Goal: Check status

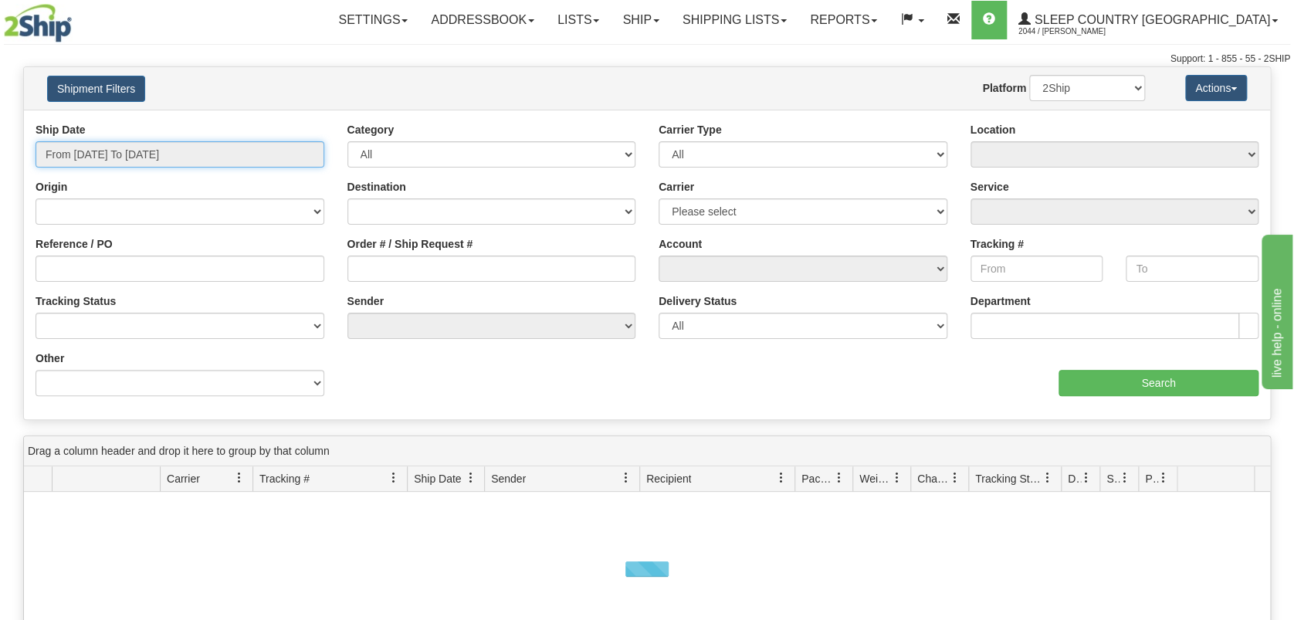
click at [191, 147] on input "From [DATE] To [DATE]" at bounding box center [180, 154] width 289 height 26
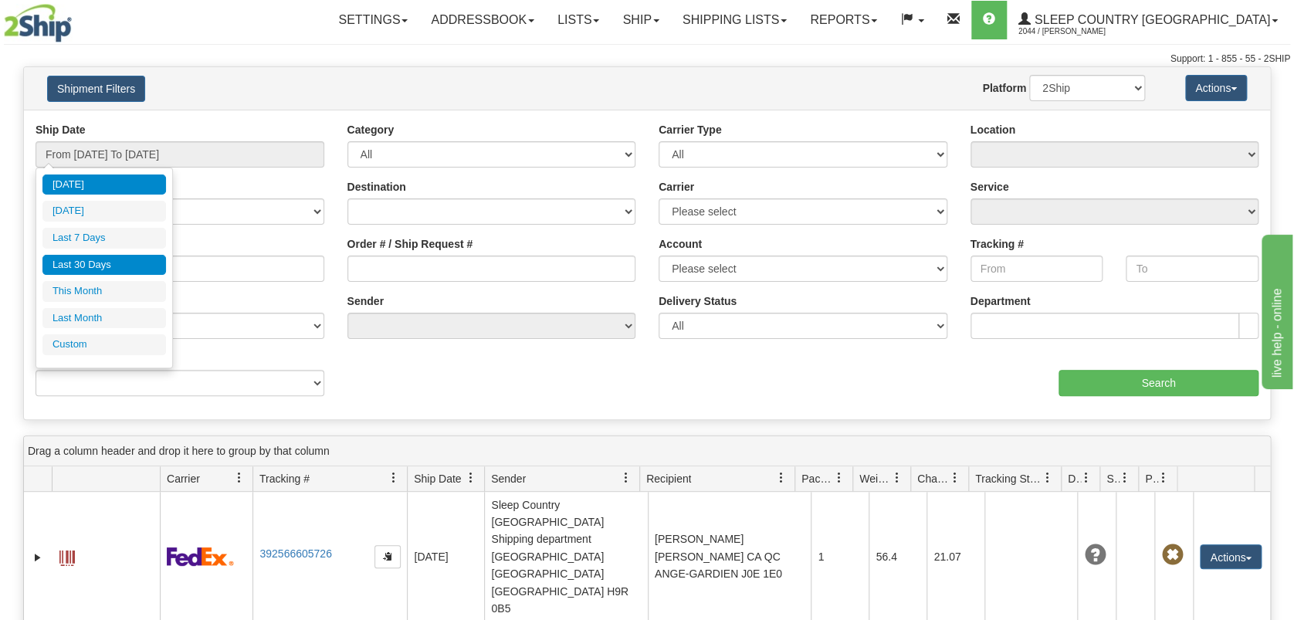
click at [147, 266] on li "Last 30 Days" at bounding box center [104, 265] width 124 height 21
type input "From [DATE] To [DATE]"
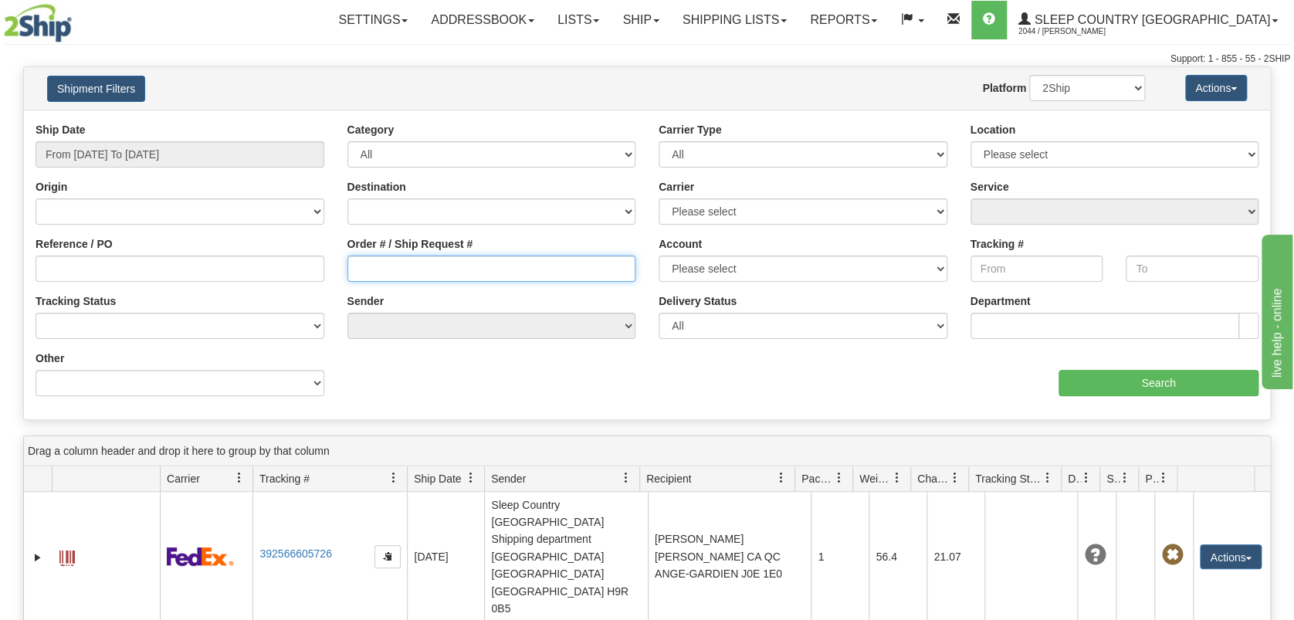
click at [418, 266] on input "Order # / Ship Request #" at bounding box center [491, 269] width 289 height 26
paste input "9000H995140"
type input "9000H995140"
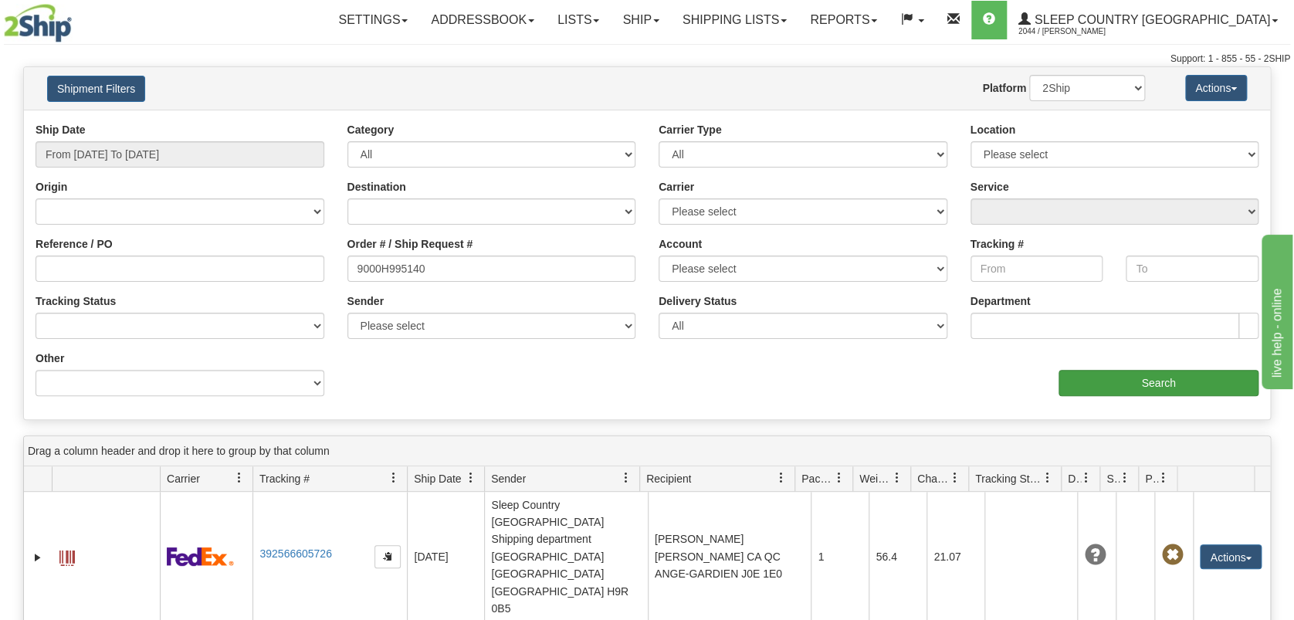
click at [1158, 368] on div "aaa Search" at bounding box center [958, 374] width 623 height 46
click at [1169, 379] on input "Search" at bounding box center [1159, 383] width 200 height 26
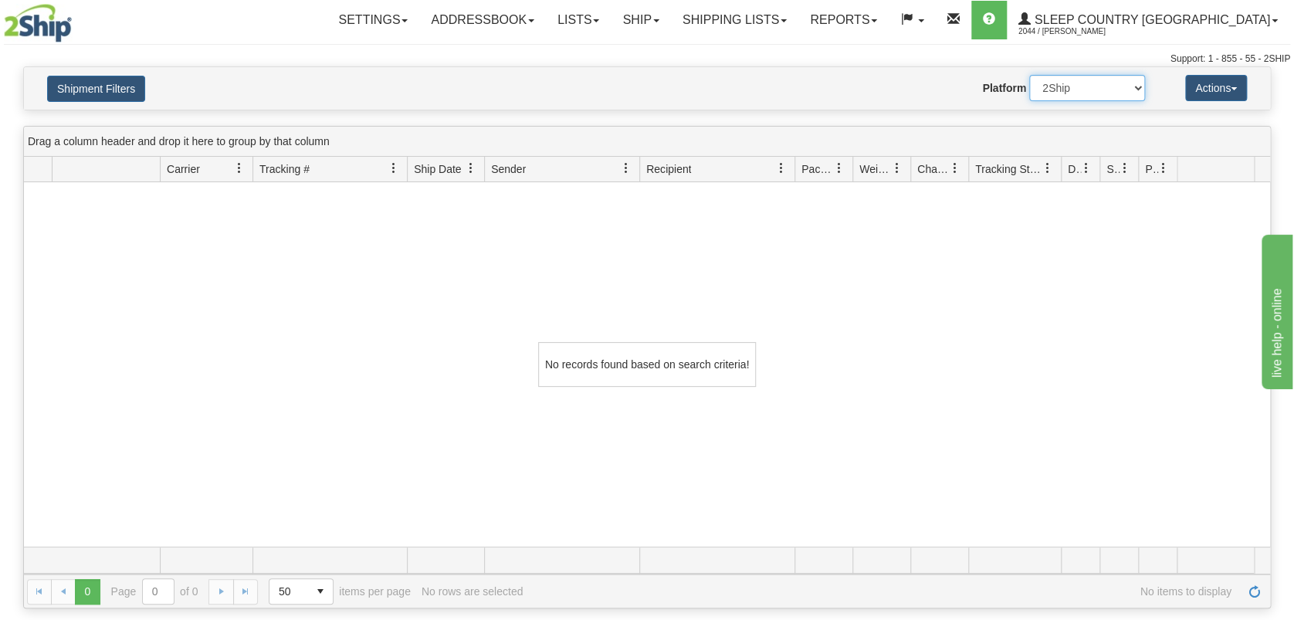
click at [1058, 87] on select "2Ship Imported" at bounding box center [1087, 88] width 116 height 26
select select "1"
click at [1029, 75] on select "2Ship Imported" at bounding box center [1087, 88] width 116 height 26
